Goal: Transaction & Acquisition: Purchase product/service

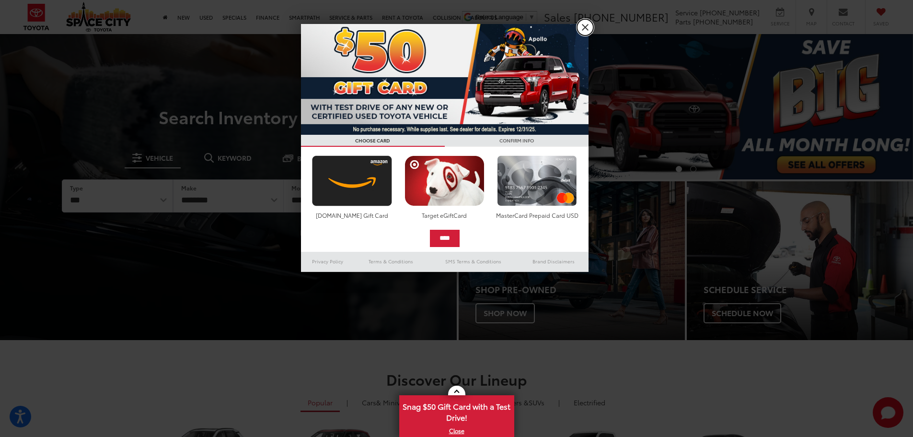
click at [581, 29] on link "X" at bounding box center [585, 27] width 16 height 16
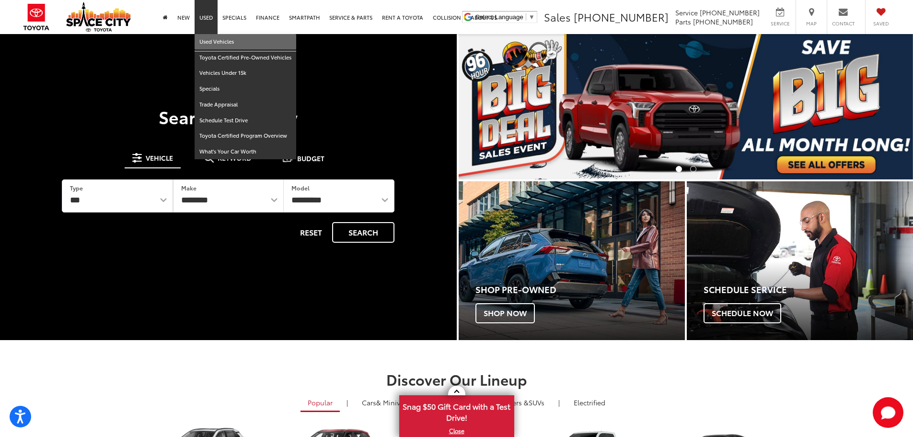
click at [212, 36] on link "Used Vehicles" at bounding box center [246, 42] width 102 height 16
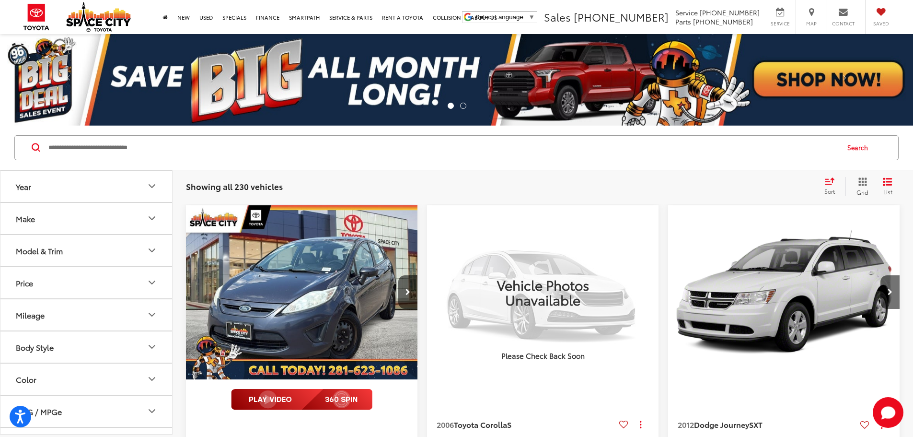
click at [103, 218] on button "Make" at bounding box center [86, 218] width 173 height 31
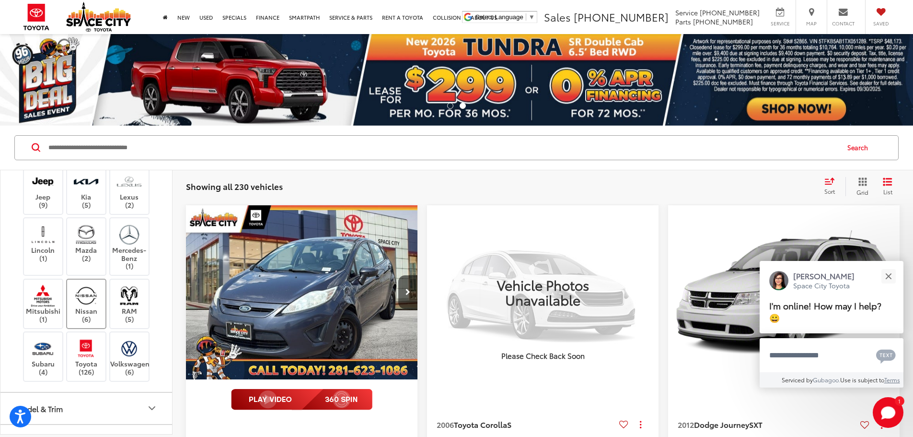
scroll to position [144, 0]
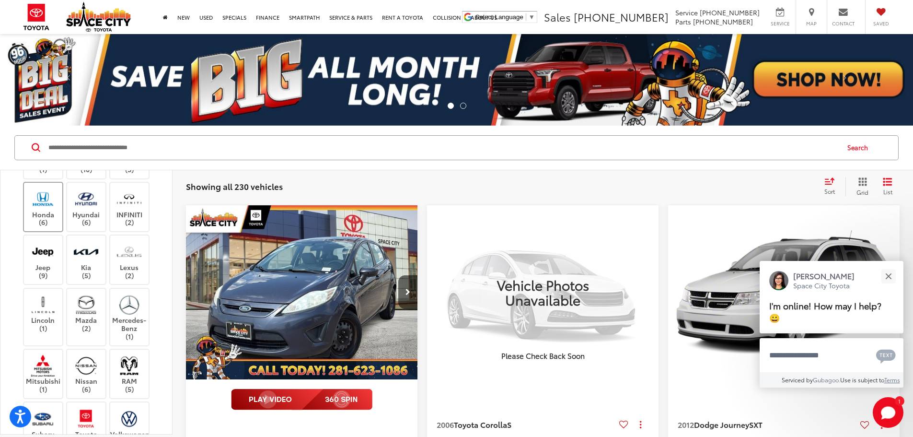
click at [48, 210] on img at bounding box center [43, 198] width 26 height 23
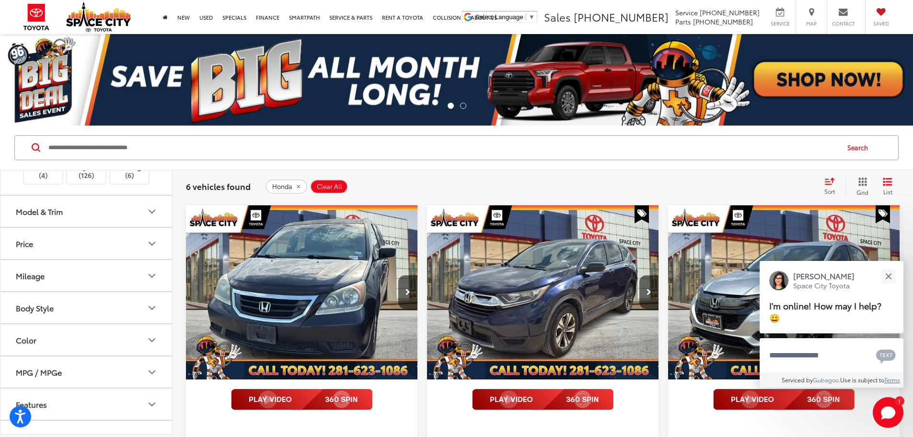
scroll to position [431, 0]
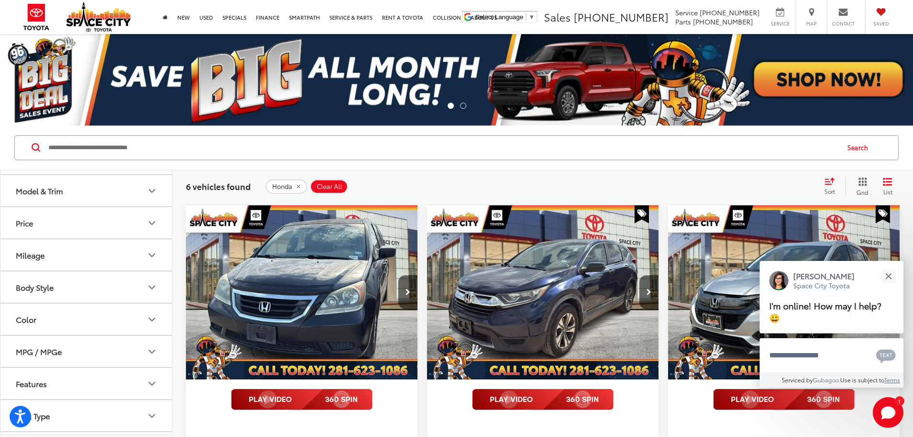
click at [93, 206] on button "Model & Trim" at bounding box center [86, 190] width 173 height 31
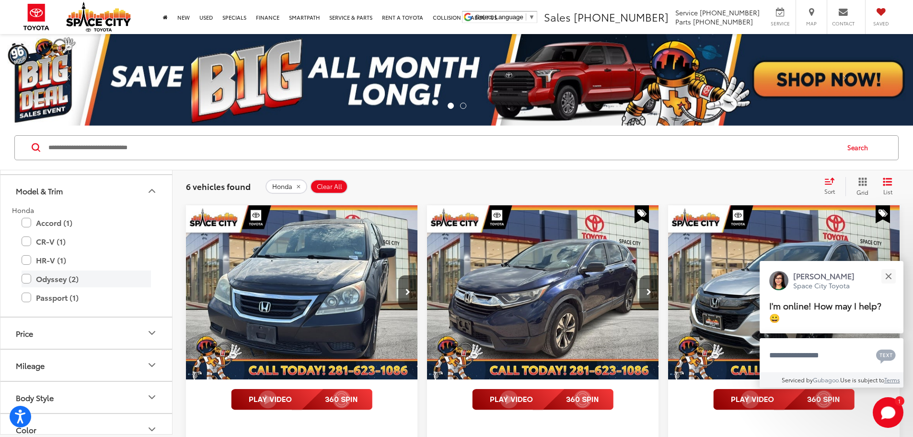
click at [24, 287] on label "Odyssey (2)" at bounding box center [86, 278] width 129 height 17
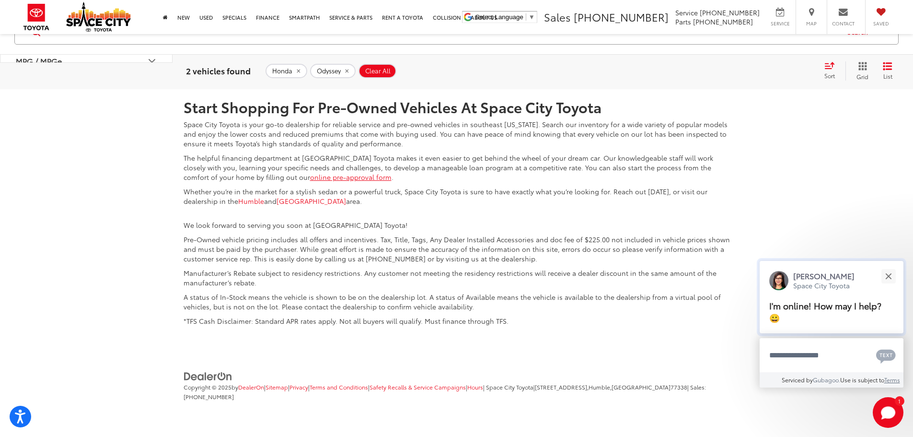
scroll to position [728, 0]
click at [887, 279] on button "Close" at bounding box center [888, 275] width 21 height 21
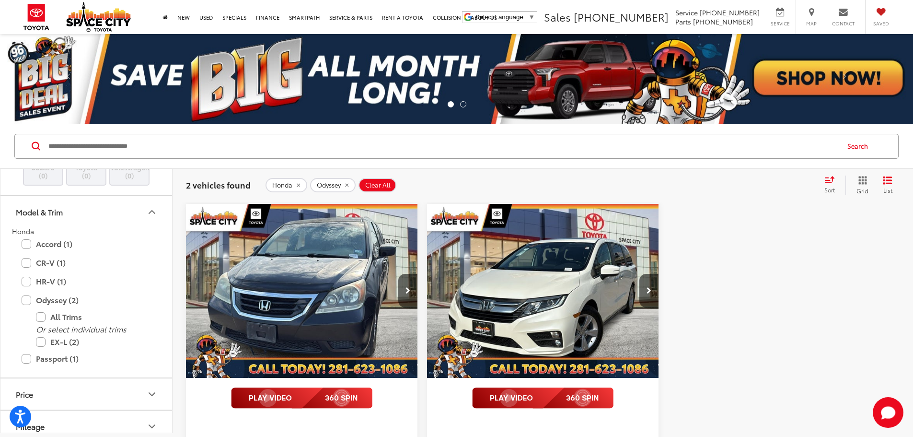
scroll to position [0, 0]
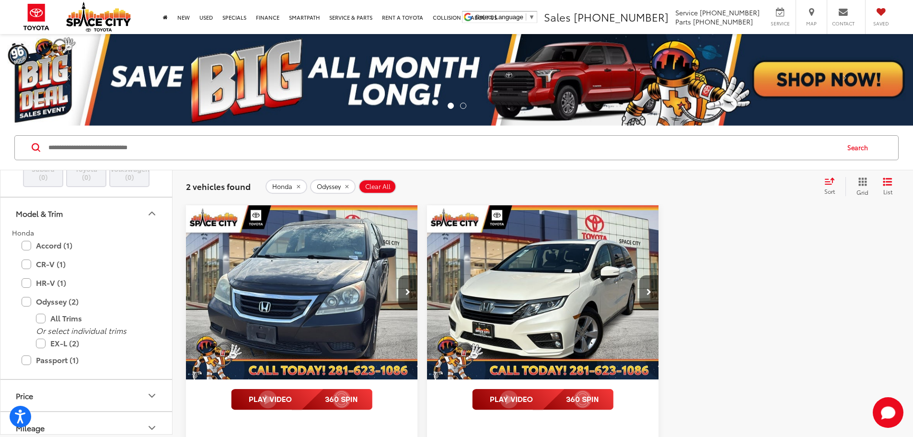
click at [639, 275] on button "Next image" at bounding box center [648, 292] width 19 height 34
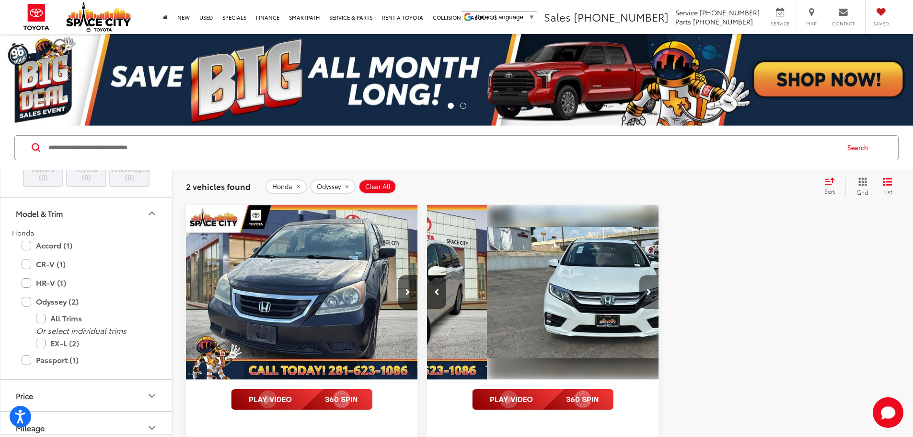
click at [639, 275] on button "Next image" at bounding box center [648, 292] width 19 height 34
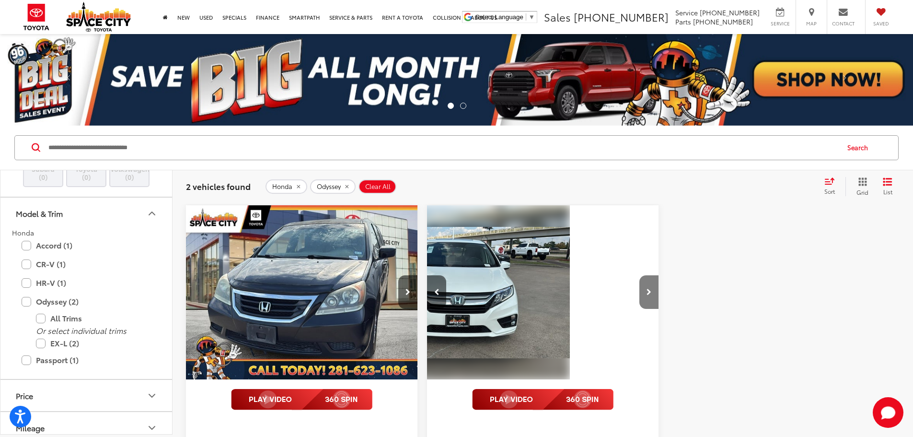
click at [639, 275] on button "Next image" at bounding box center [648, 292] width 19 height 34
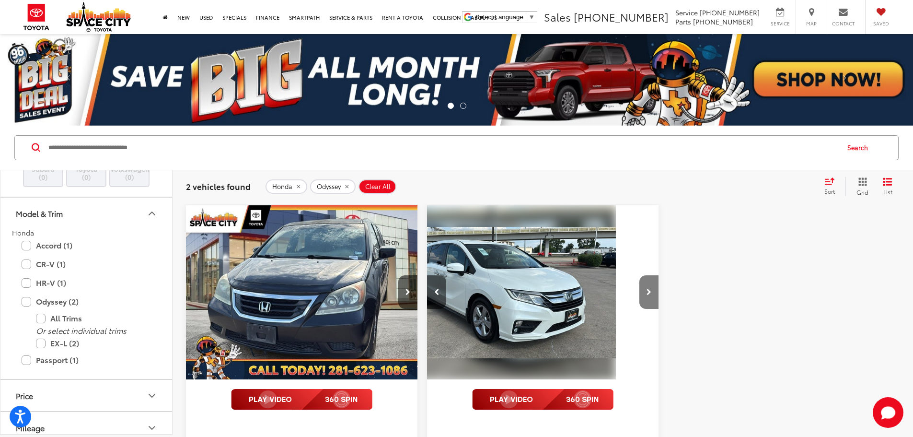
click at [639, 275] on button "Next image" at bounding box center [648, 292] width 19 height 34
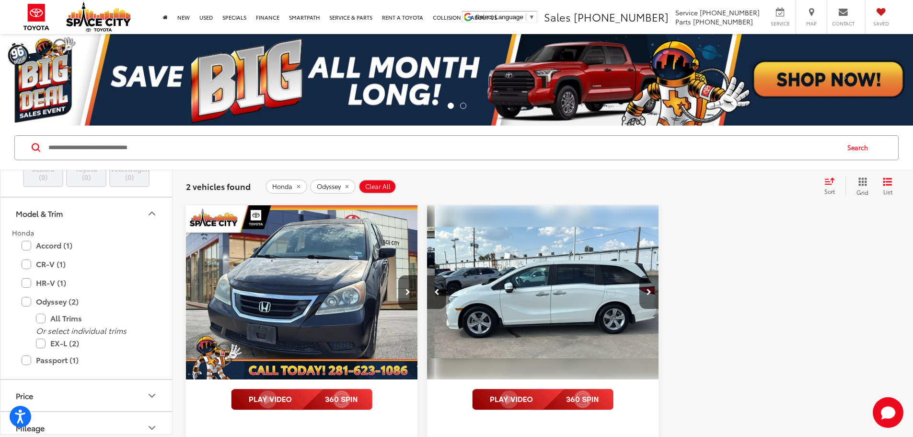
click at [639, 275] on button "Next image" at bounding box center [648, 292] width 19 height 34
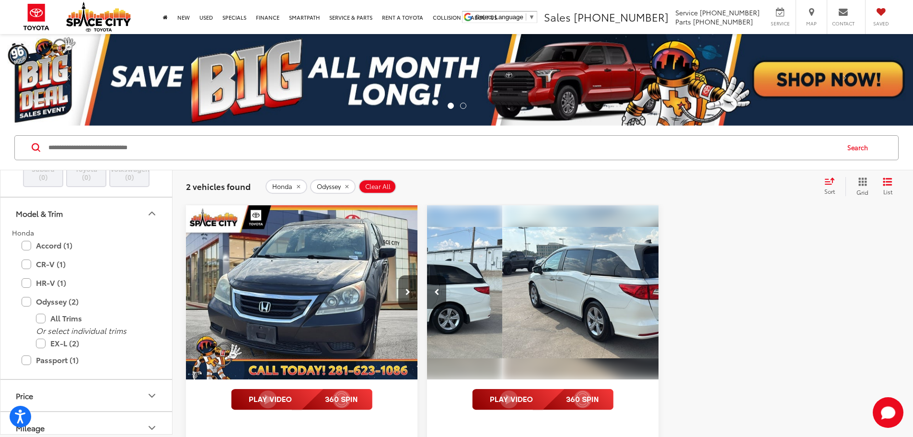
scroll to position [0, 863]
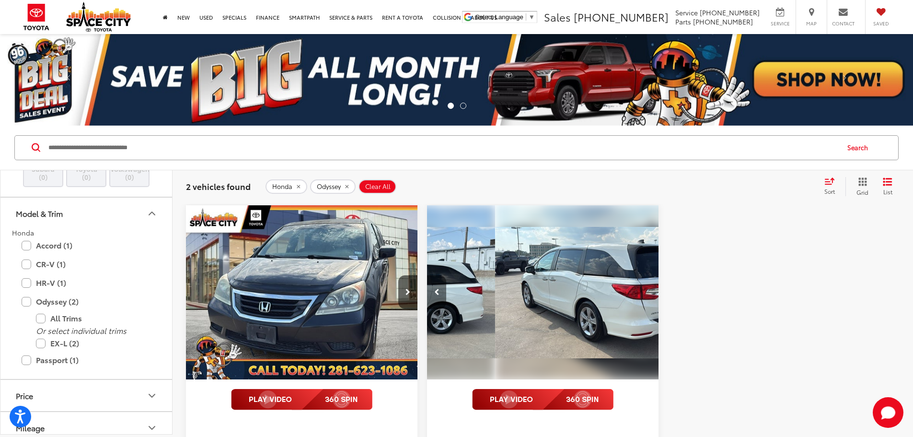
click at [427, 275] on button "Previous image" at bounding box center [436, 292] width 19 height 34
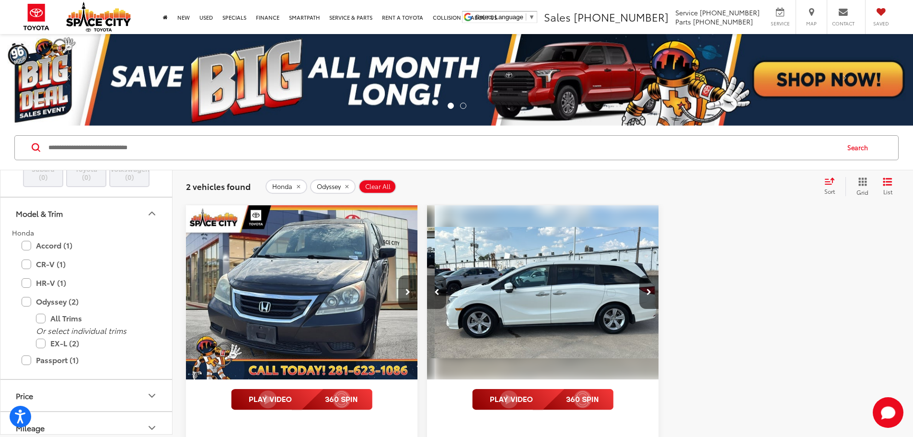
click at [427, 275] on button "Previous image" at bounding box center [436, 292] width 19 height 34
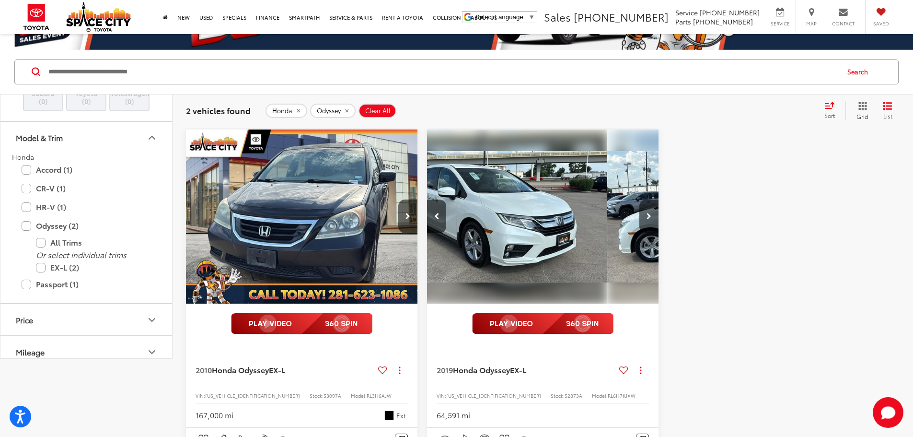
scroll to position [0, 0]
